Goal: Task Accomplishment & Management: Manage account settings

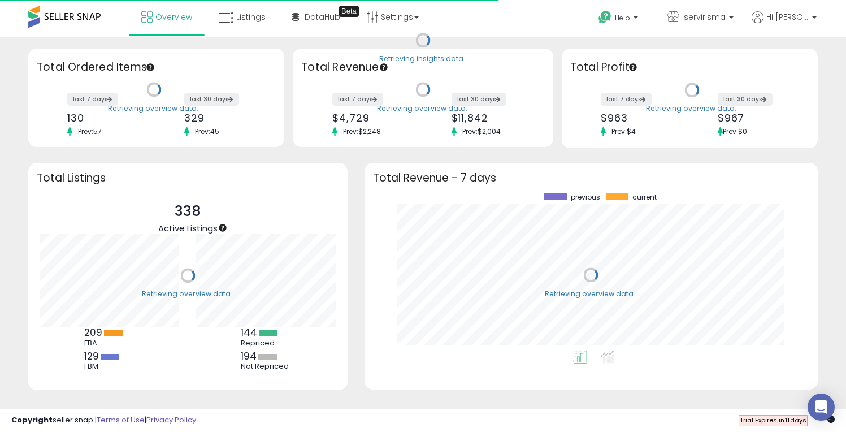
scroll to position [157, 430]
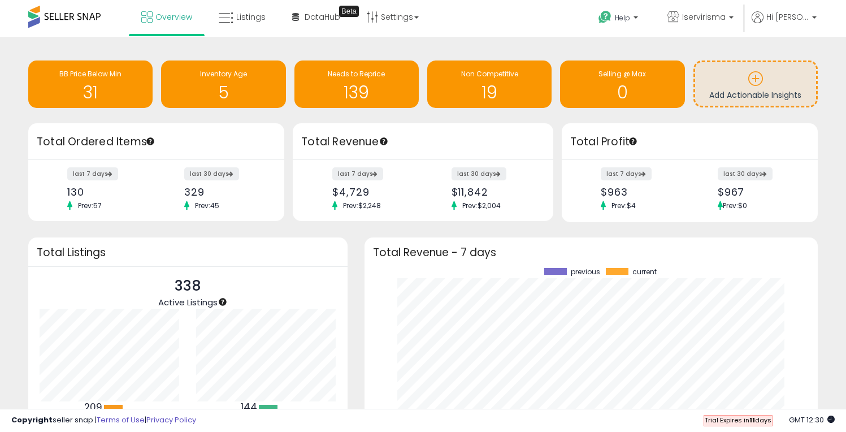
click at [562, 158] on div "Total Profit" at bounding box center [690, 141] width 256 height 37
click at [312, 20] on span "DataHub" at bounding box center [322, 16] width 36 height 11
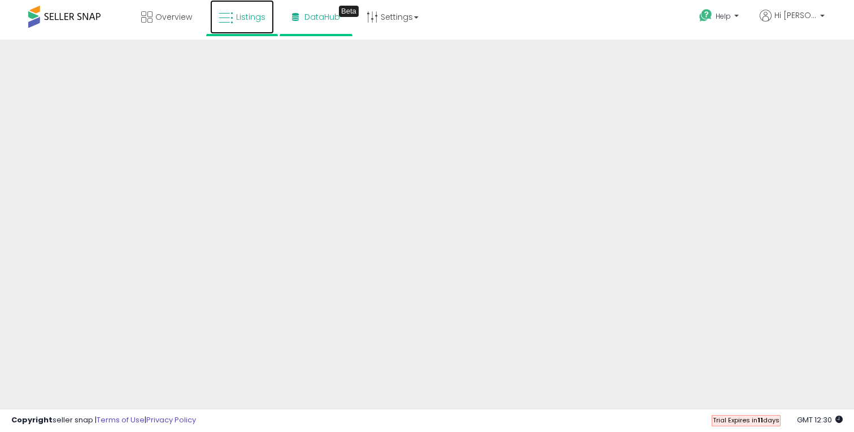
click at [230, 11] on icon at bounding box center [226, 18] width 15 height 15
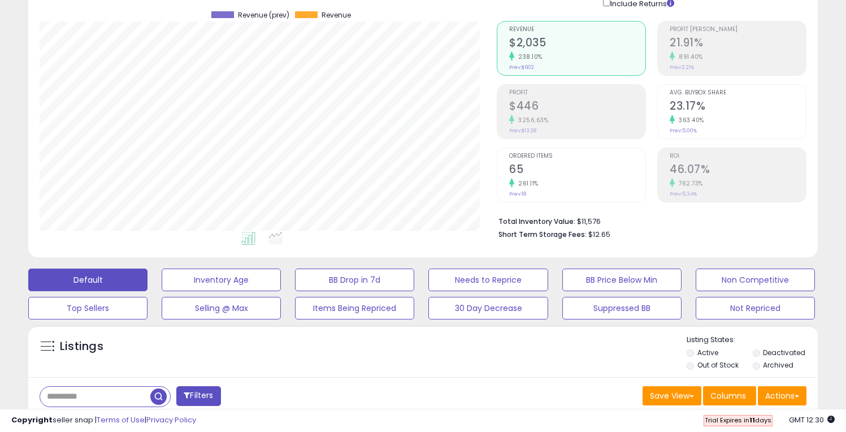
scroll to position [88, 0]
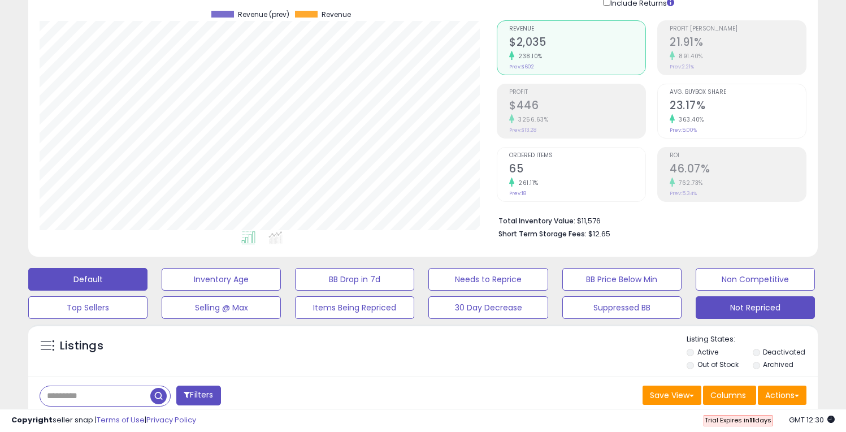
click at [714, 307] on button "Not Repriced" at bounding box center [754, 307] width 119 height 23
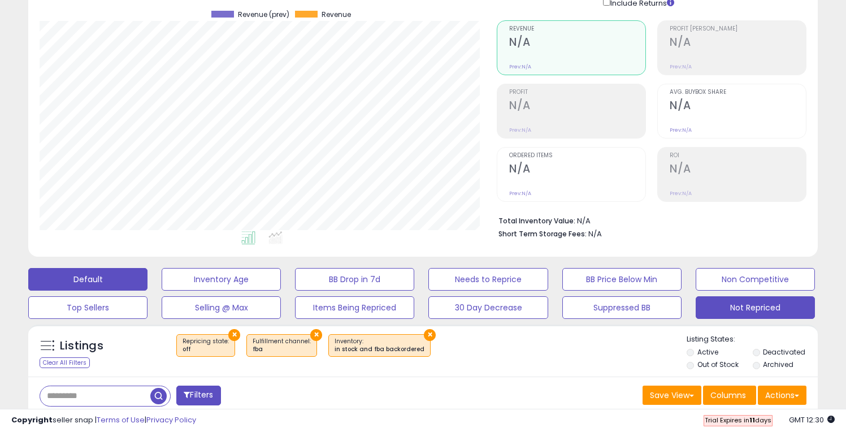
click at [114, 277] on button "Default" at bounding box center [87, 279] width 119 height 23
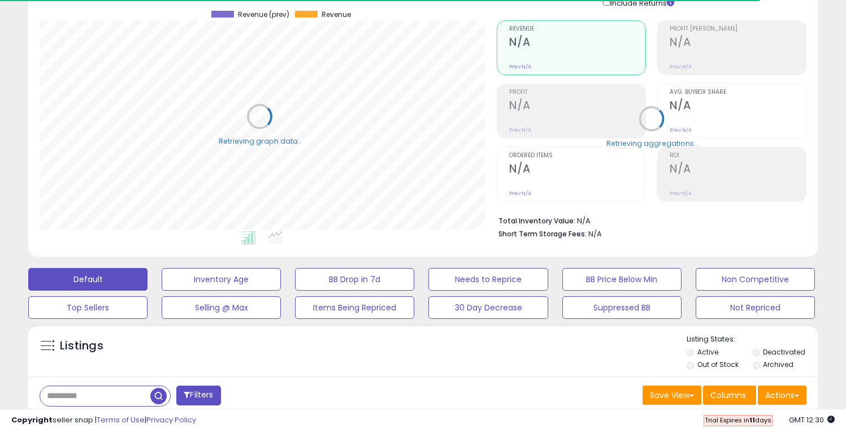
scroll to position [564702, 564476]
click at [694, 362] on li "Out of Stock" at bounding box center [718, 365] width 64 height 12
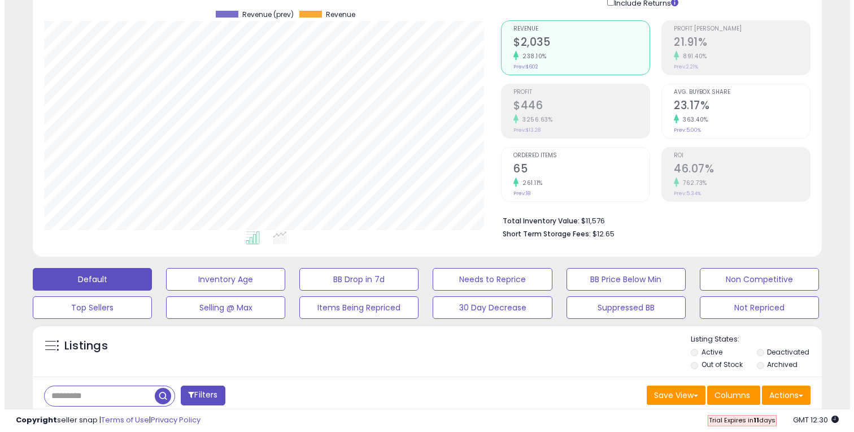
scroll to position [232, 457]
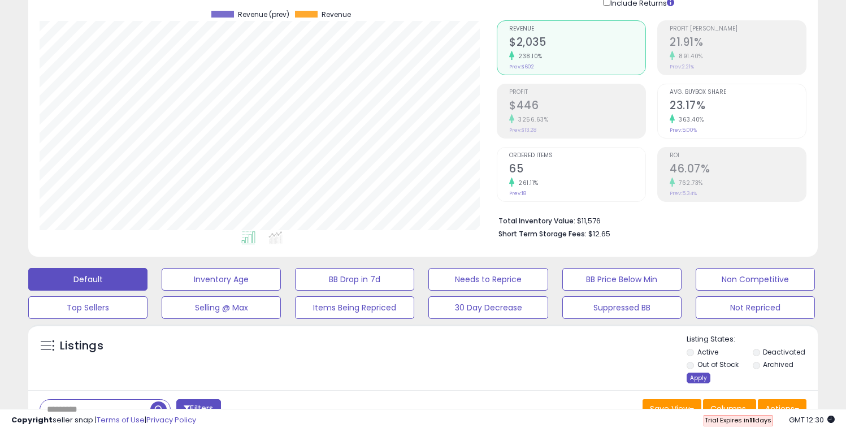
click at [694, 376] on div "Apply" at bounding box center [698, 377] width 24 height 11
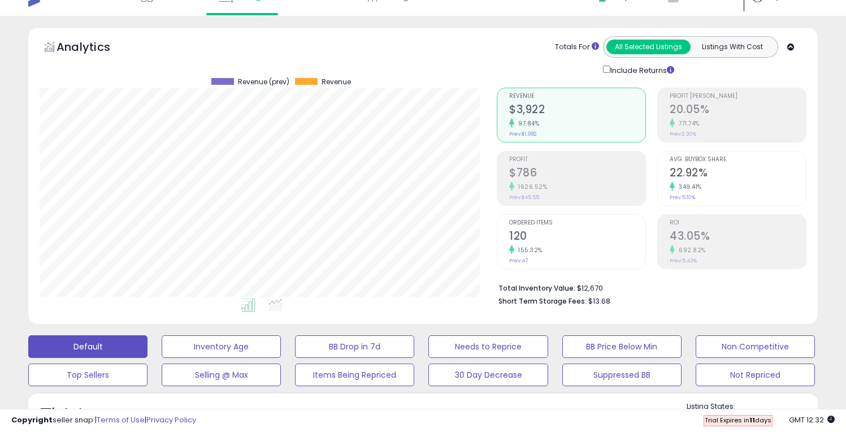
scroll to position [0, 0]
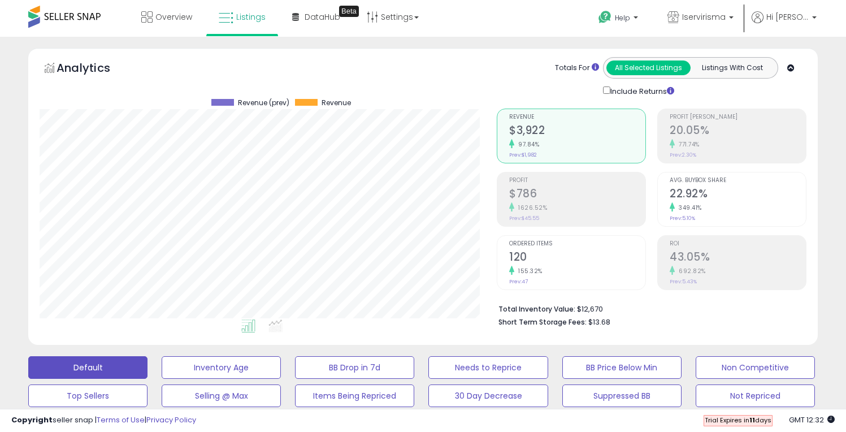
click at [489, 254] on div "Retrieving aggregations.. Revenue $3,922 97.84% Prev: $1,982 Profit $786" at bounding box center [651, 215] width 327 height 236
click at [159, 16] on span "Overview" at bounding box center [173, 16] width 37 height 11
